Goal: Transaction & Acquisition: Purchase product/service

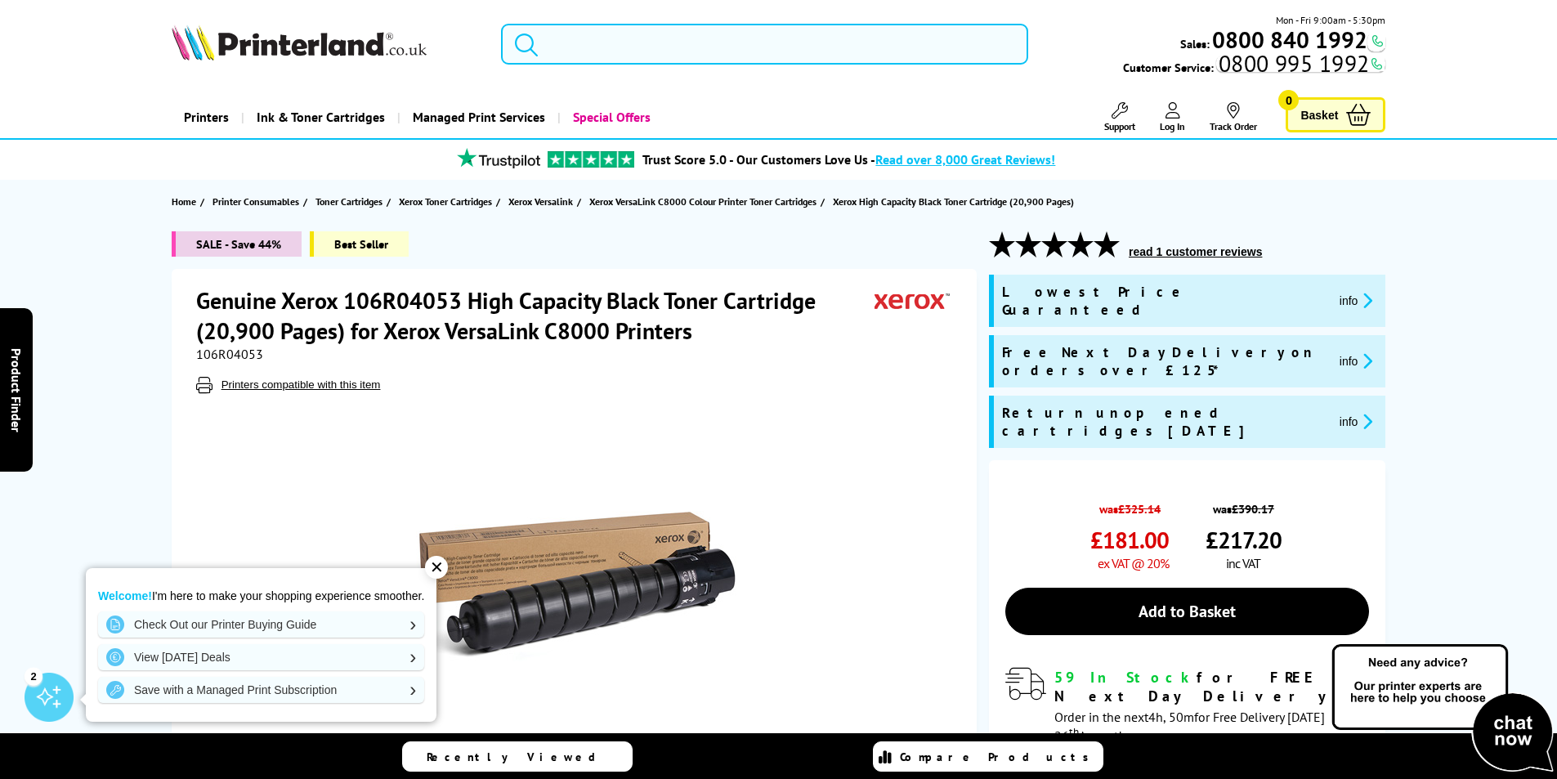
click at [707, 40] on input "search" at bounding box center [764, 44] width 527 height 41
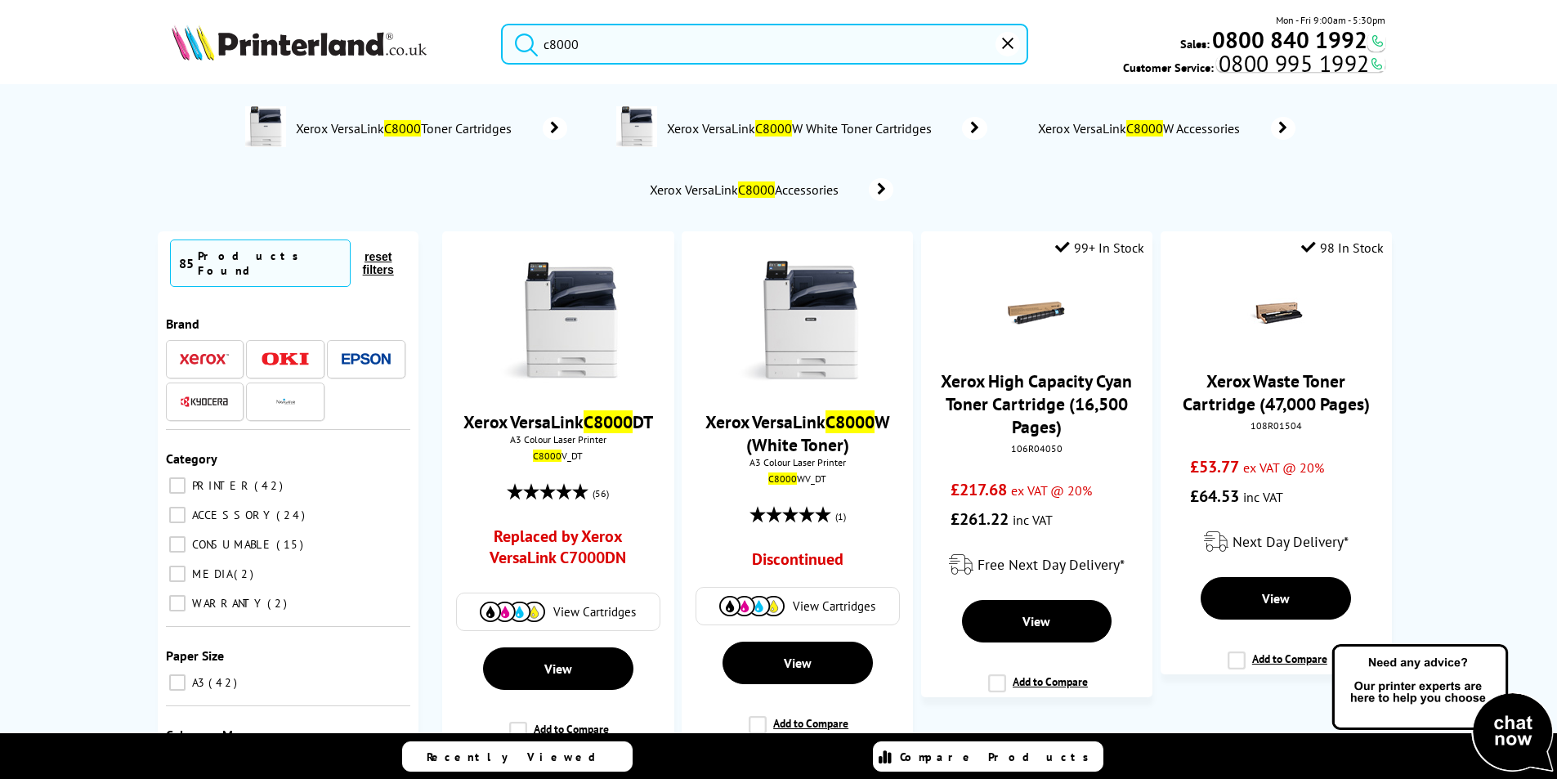
type input "c8000"
click at [502, 24] on button "submit" at bounding box center [522, 42] width 41 height 36
click at [818, 608] on span "View Cartridges" at bounding box center [834, 607] width 83 height 16
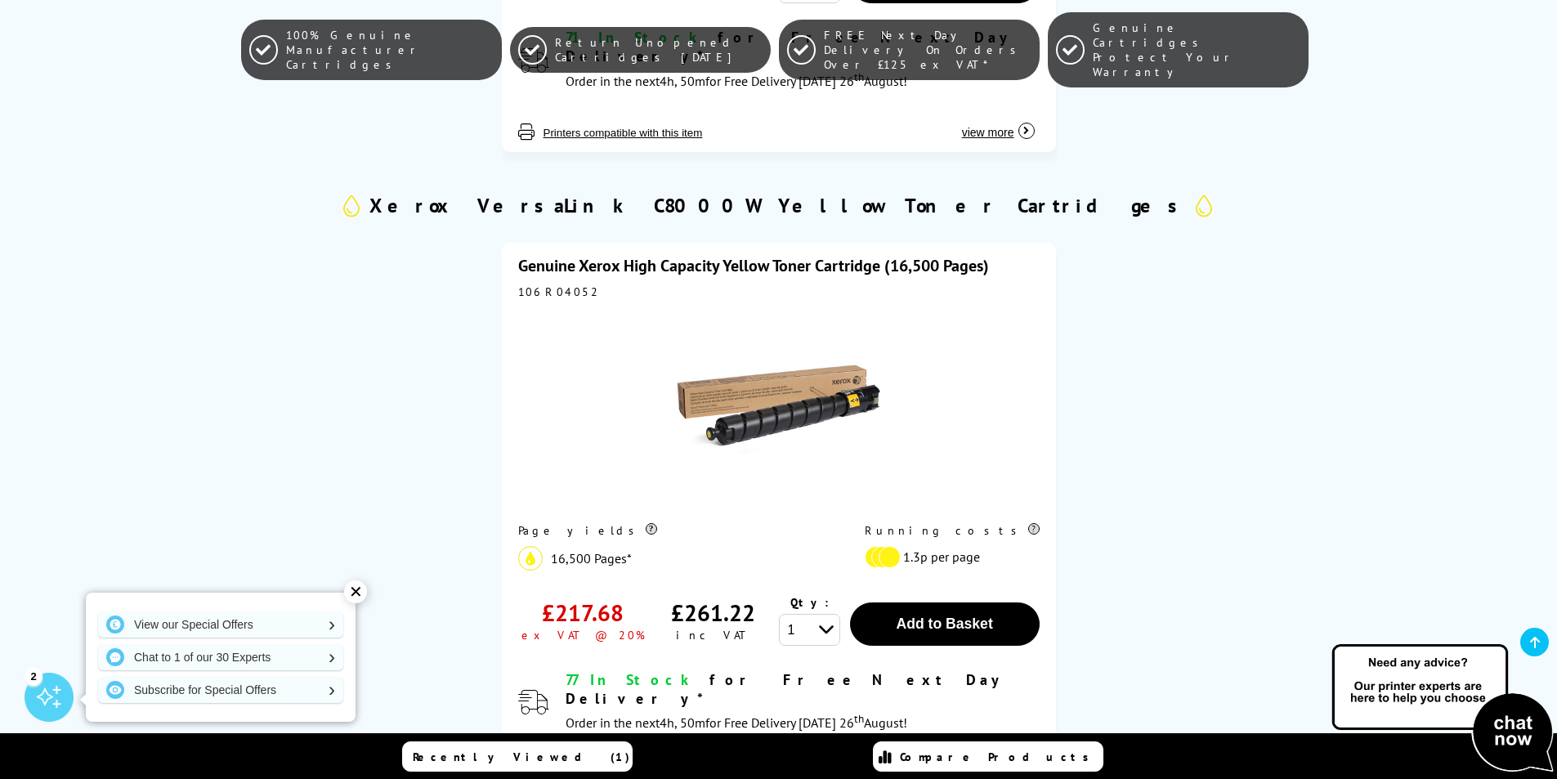
scroll to position [4660, 0]
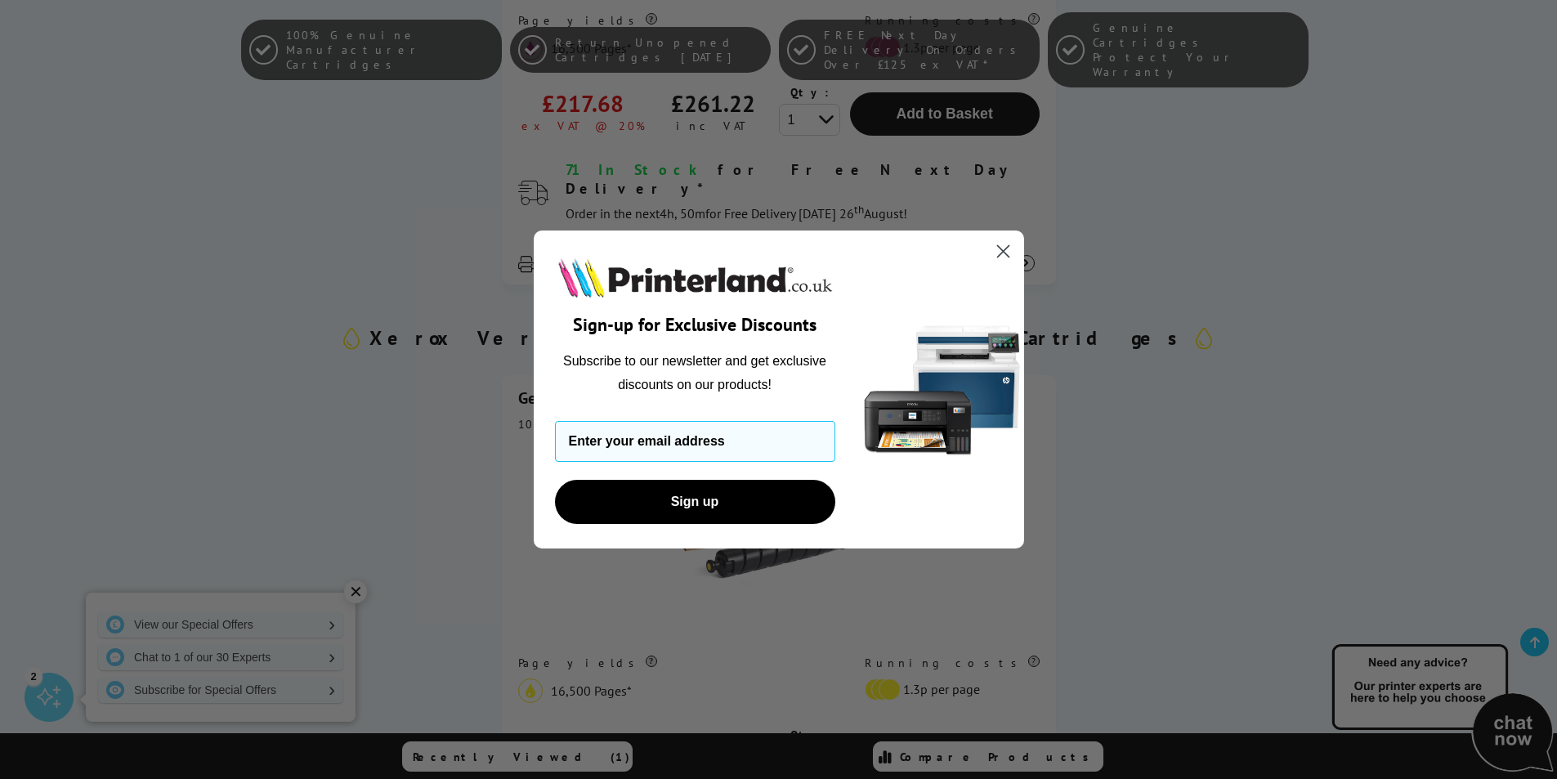
click at [1000, 252] on circle "Close dialog" at bounding box center [1002, 251] width 27 height 27
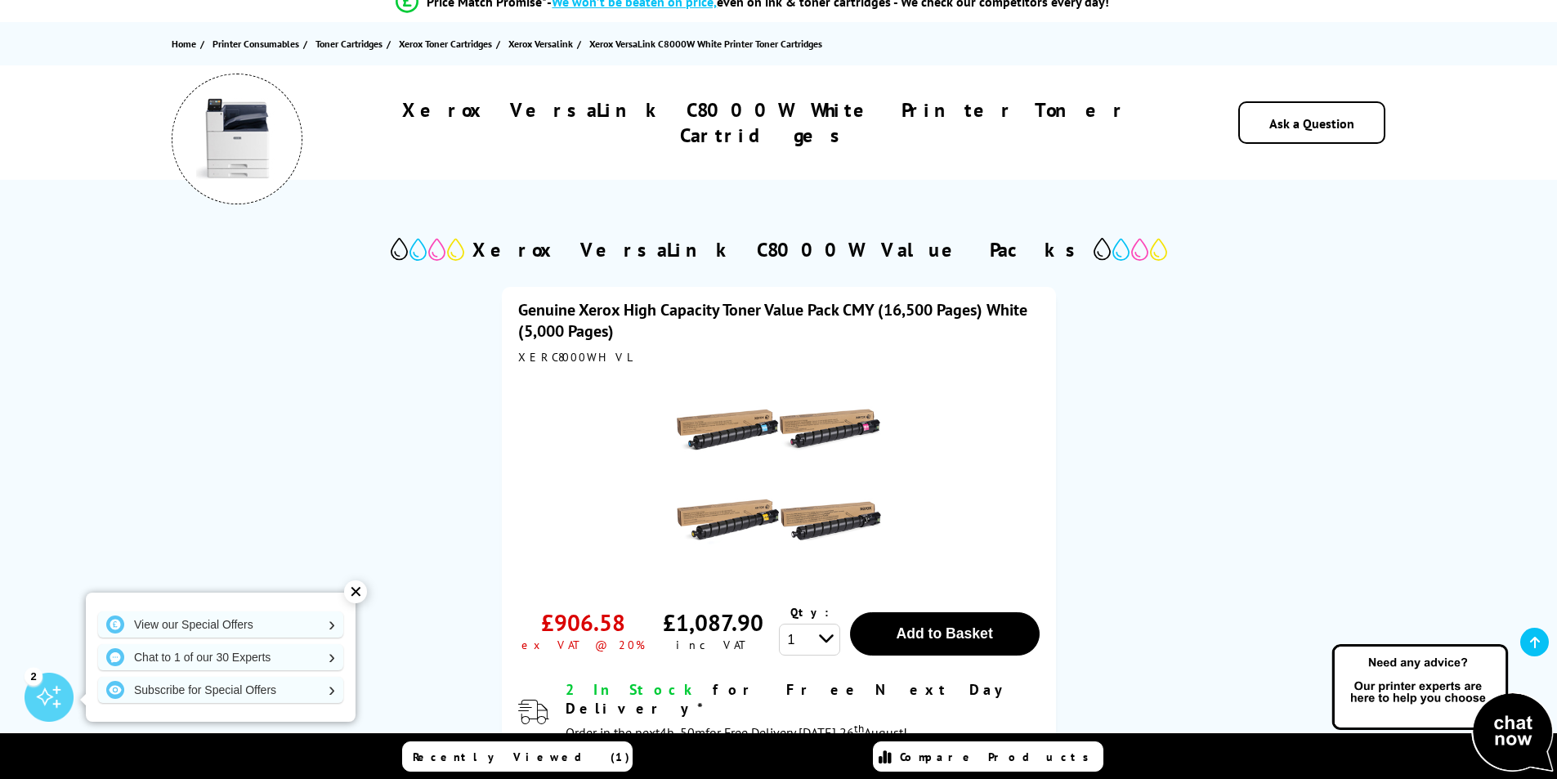
scroll to position [327, 0]
